Goal: Communication & Community: Answer question/provide support

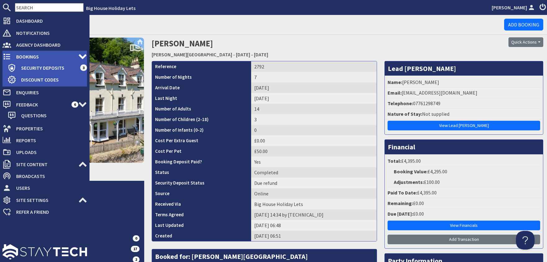
click at [22, 56] on span "Bookings" at bounding box center [44, 57] width 67 height 10
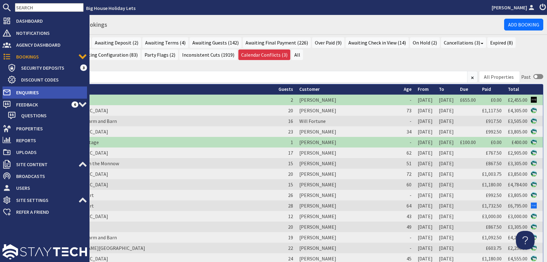
click at [21, 91] on span "Enquiries" at bounding box center [49, 92] width 76 height 10
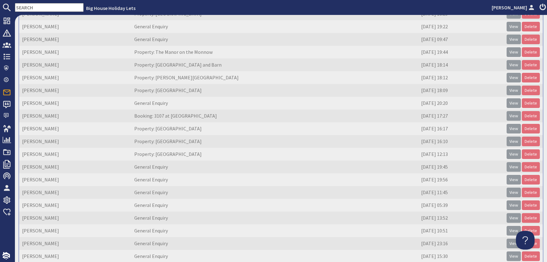
scroll to position [103, 0]
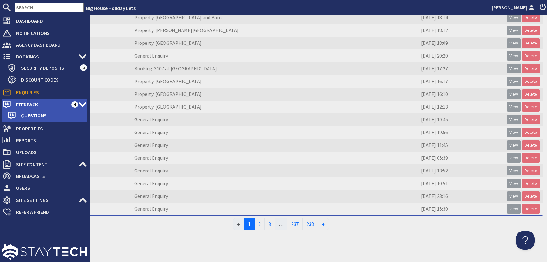
click at [23, 103] on span "Feedback" at bounding box center [41, 104] width 60 height 10
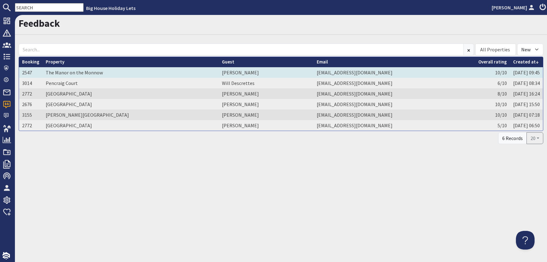
click at [219, 72] on td "Janet Bromley" at bounding box center [266, 72] width 95 height 11
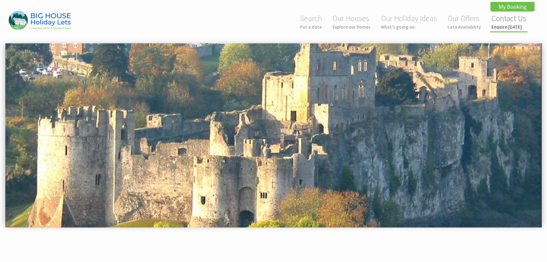
click at [506, 28] on small "Enquire [DATE]" at bounding box center [508, 27] width 35 height 6
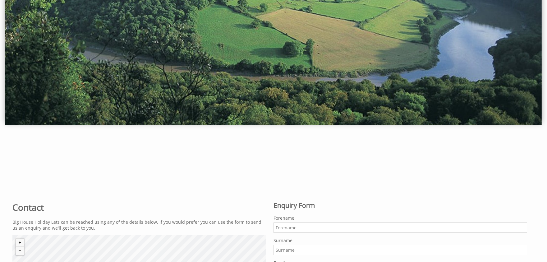
scroll to position [273, 0]
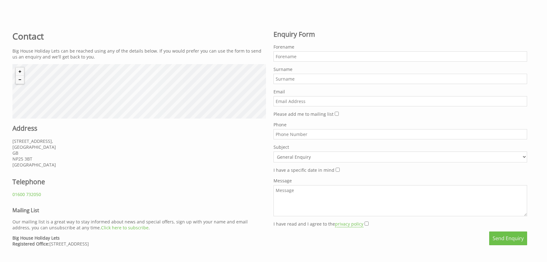
paste input "ruthie_82@yahoo.co.uk"
type input "ruthie_82@yahoo.co.uk"
click at [298, 57] on input "Forename" at bounding box center [400, 56] width 254 height 10
type input "Ruth"
click at [282, 77] on input "Surname" at bounding box center [400, 79] width 254 height 10
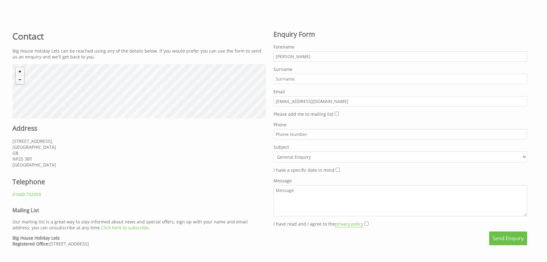
click at [286, 79] on input "Surname" at bounding box center [400, 79] width 254 height 10
type input "Wiecek"
click at [332, 112] on div "Please add me to mailing list" at bounding box center [400, 114] width 254 height 6
click at [335, 112] on input "Please add me to mailing list" at bounding box center [337, 114] width 4 height 4
checkbox input "true"
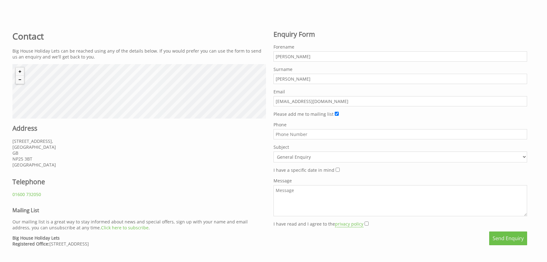
click at [340, 202] on textarea "Message" at bounding box center [400, 200] width 254 height 31
type textarea "bhdsbhsd"
click at [364, 221] on input "I have read and I agree to the privacy policy" at bounding box center [366, 223] width 4 height 4
checkbox input "true"
click at [503, 235] on button "Send Enquiry" at bounding box center [508, 238] width 38 height 14
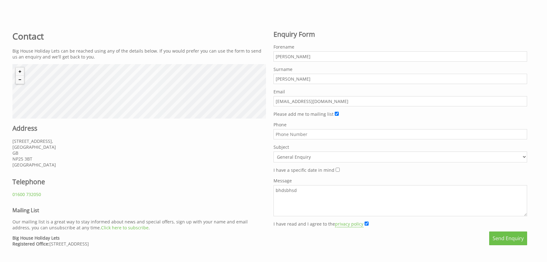
scroll to position [0, 39]
click at [514, 232] on button "Send Enquiry" at bounding box center [508, 238] width 38 height 14
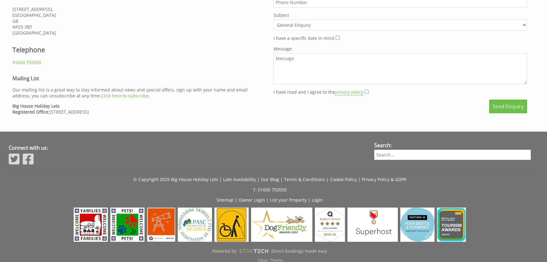
scroll to position [408, 0]
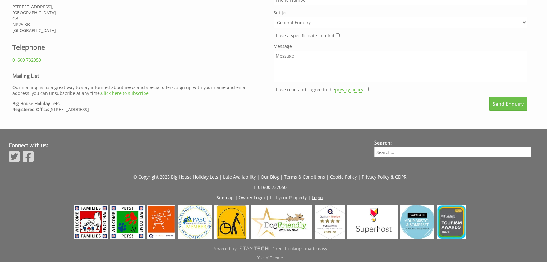
click at [316, 196] on link "Login" at bounding box center [317, 197] width 11 height 6
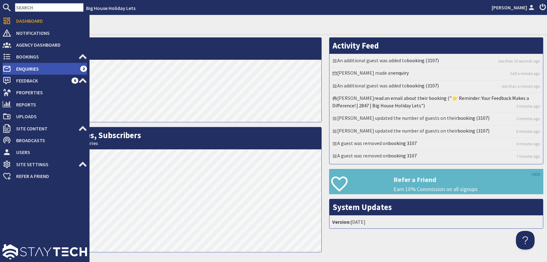
click at [22, 68] on span "Enquiries" at bounding box center [45, 69] width 69 height 10
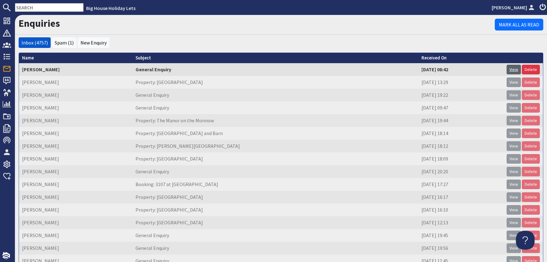
click at [516, 69] on link "View" at bounding box center [513, 70] width 14 height 10
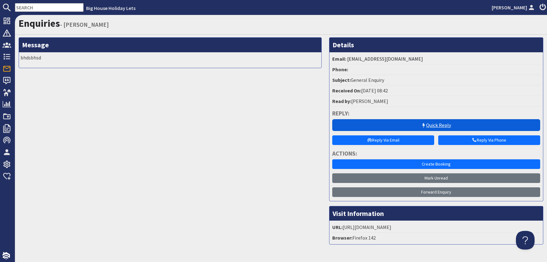
click at [432, 127] on link "Quick Reply" at bounding box center [436, 125] width 208 height 12
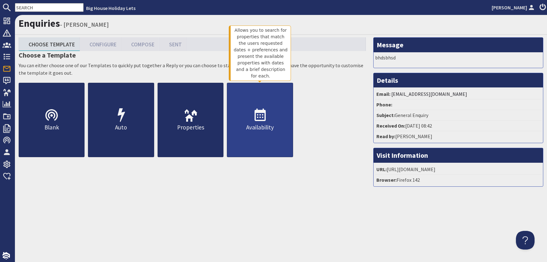
click at [255, 118] on use at bounding box center [259, 114] width 11 height 12
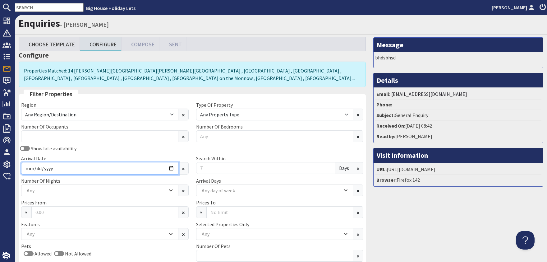
click at [170, 168] on input "Arrival Date" at bounding box center [99, 168] width 157 height 12
type input "2026-06-05"
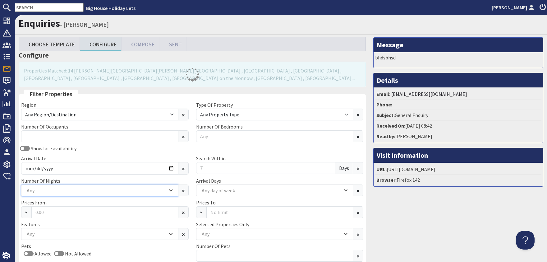
click at [171, 189] on icon "Combobox" at bounding box center [170, 190] width 3 height 4
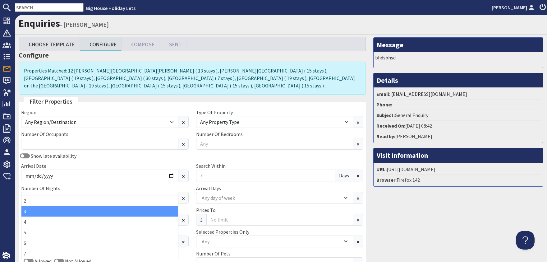
click at [38, 210] on div "3" at bounding box center [99, 211] width 157 height 11
click at [219, 169] on input "Search Within" at bounding box center [265, 175] width 139 height 12
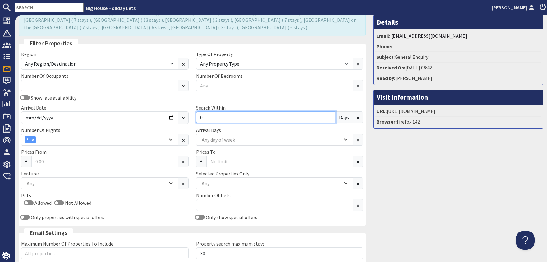
scroll to position [113, 0]
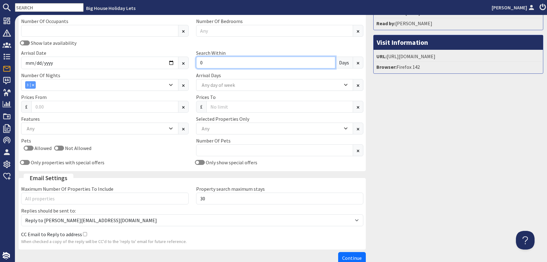
type input "0"
click at [347, 128] on icon "Combobox" at bounding box center [345, 129] width 3 height 2
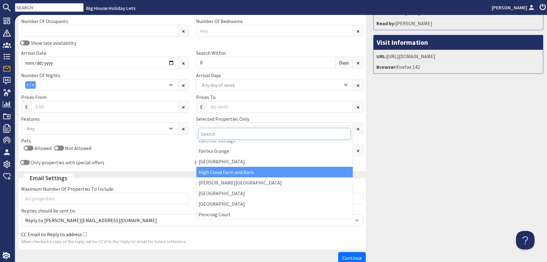
scroll to position [75, 0]
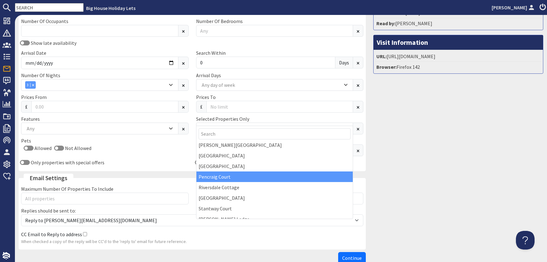
click at [229, 175] on div "Pencraig Court" at bounding box center [274, 176] width 157 height 11
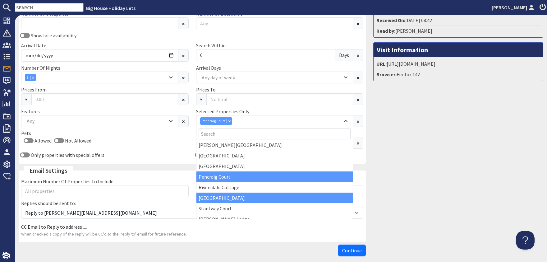
click at [223, 197] on div "River Wye Lodge" at bounding box center [274, 197] width 157 height 11
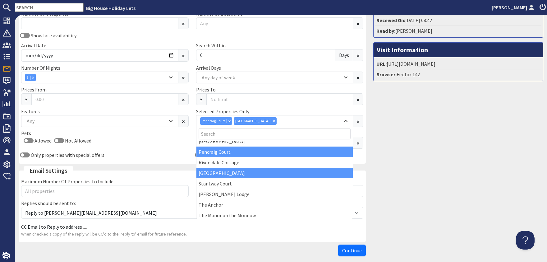
scroll to position [112, 0]
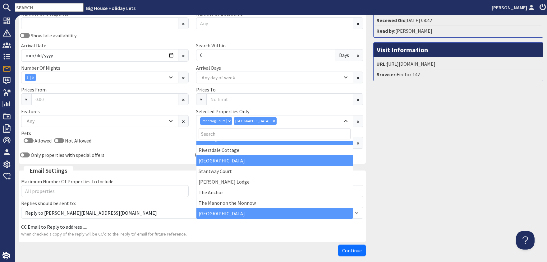
click at [234, 214] on div "Wye Rapids House" at bounding box center [274, 213] width 157 height 11
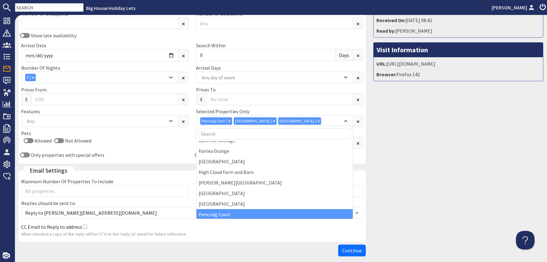
scroll to position [37, 0]
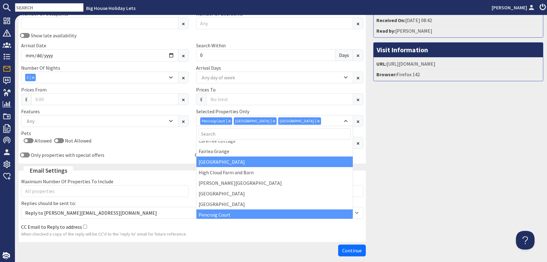
click at [226, 163] on div "Forest House" at bounding box center [274, 161] width 157 height 11
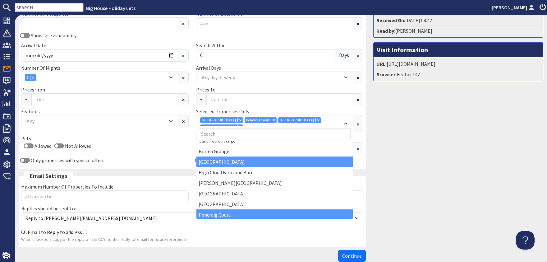
scroll to position [132, 0]
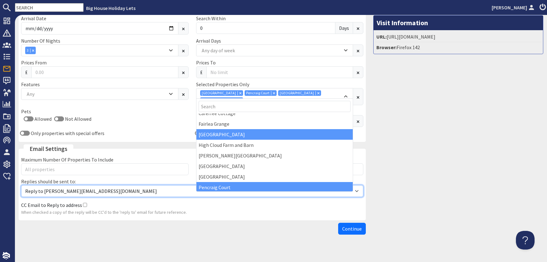
click at [21, 185] on select "Reply to alison@bhhl.co.uk Reply to enquiries@bhhl.co.uk" at bounding box center [192, 191] width 342 height 12
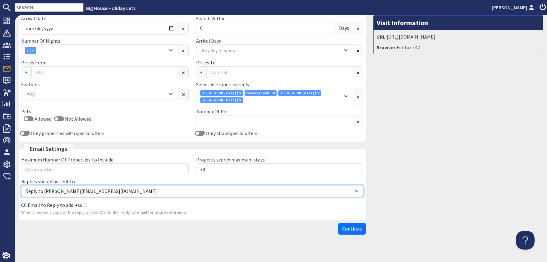
select select "reply_to_composer"
click option "Reply to enquiries@bhhl.co.uk" at bounding box center [0, 0] width 0 height 0
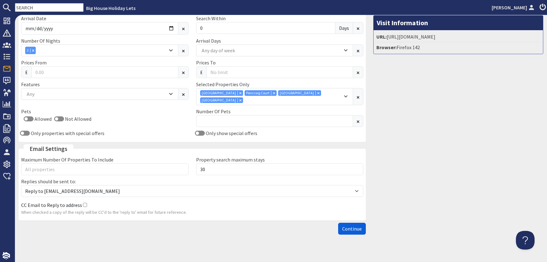
click at [351, 225] on span "Continue" at bounding box center [352, 228] width 20 height 6
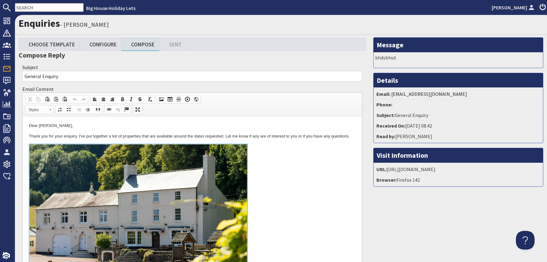
click at [292, 175] on link at bounding box center [192, 215] width 327 height 143
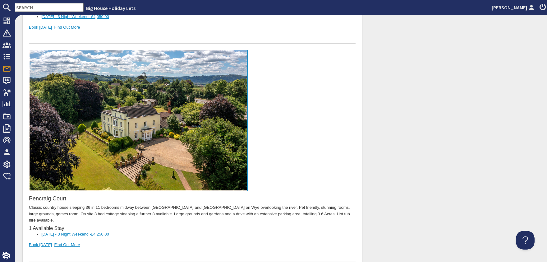
scroll to position [826, 0]
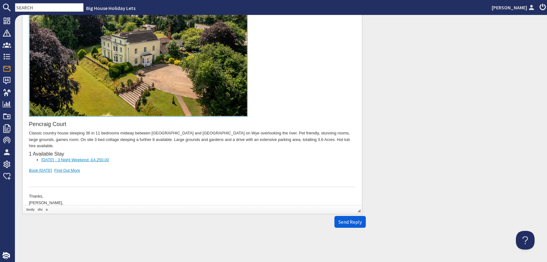
click at [337, 223] on button "Send Reply" at bounding box center [349, 222] width 31 height 12
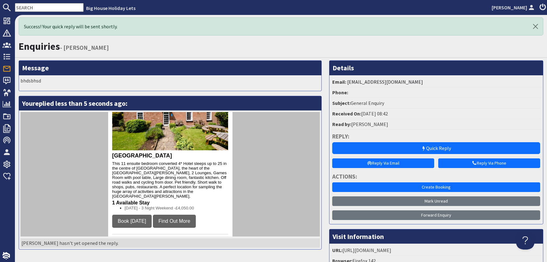
scroll to position [547, 0]
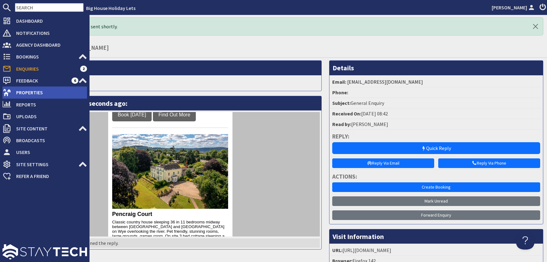
click at [28, 93] on span "Properties" at bounding box center [49, 92] width 76 height 10
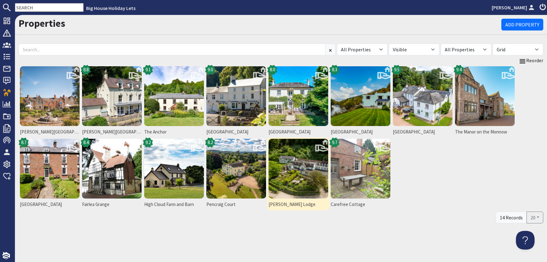
click at [287, 174] on img at bounding box center [298, 169] width 60 height 60
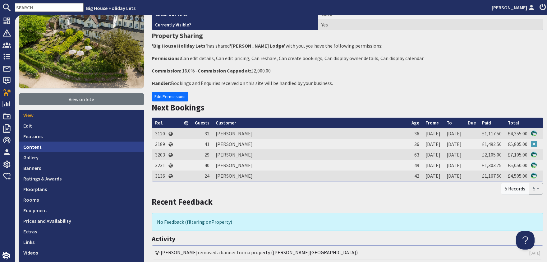
scroll to position [150, 0]
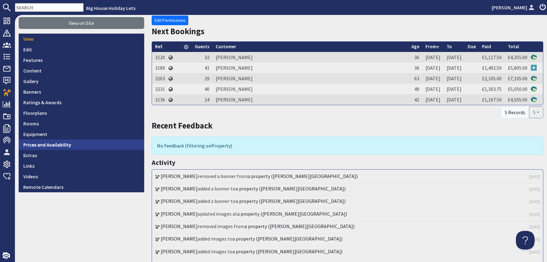
click at [50, 145] on link "Prices and Availability" at bounding box center [82, 144] width 126 height 11
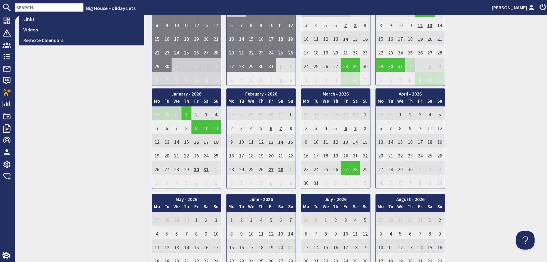
scroll to position [263, 0]
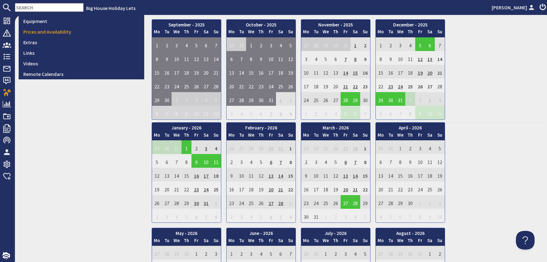
click at [400, 144] on td "1" at bounding box center [400, 147] width 10 height 14
click at [401, 192] on link "Open selection" at bounding box center [407, 192] width 69 height 7
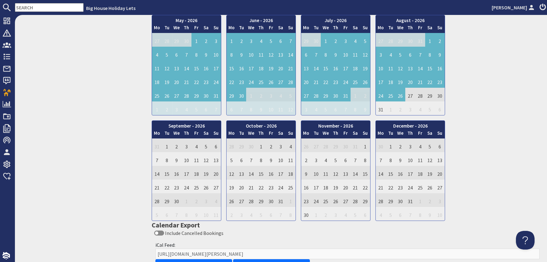
scroll to position [489, 0]
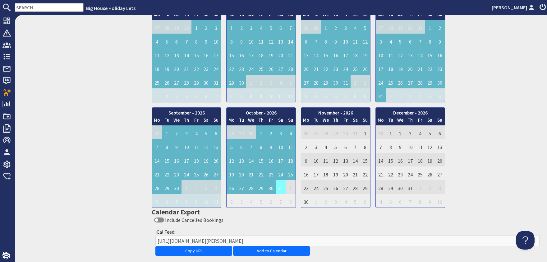
click at [279, 181] on td "31" at bounding box center [281, 187] width 10 height 14
click at [286, 199] on link "Mark range as unavailable" at bounding box center [283, 196] width 76 height 7
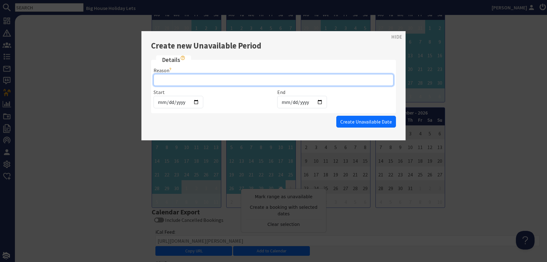
click at [181, 80] on input "Reason" at bounding box center [273, 80] width 240 height 12
type input "Hotel"
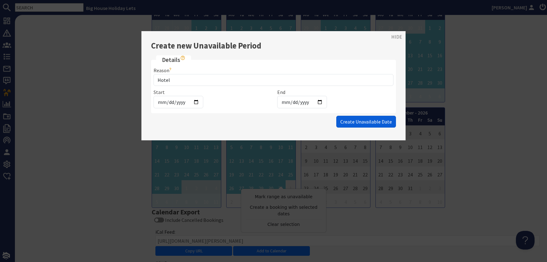
click at [354, 120] on span "Create Unavailable Date" at bounding box center [366, 121] width 52 height 6
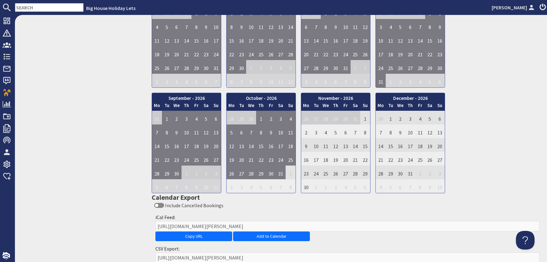
scroll to position [301, 0]
